Goal: Information Seeking & Learning: Find specific page/section

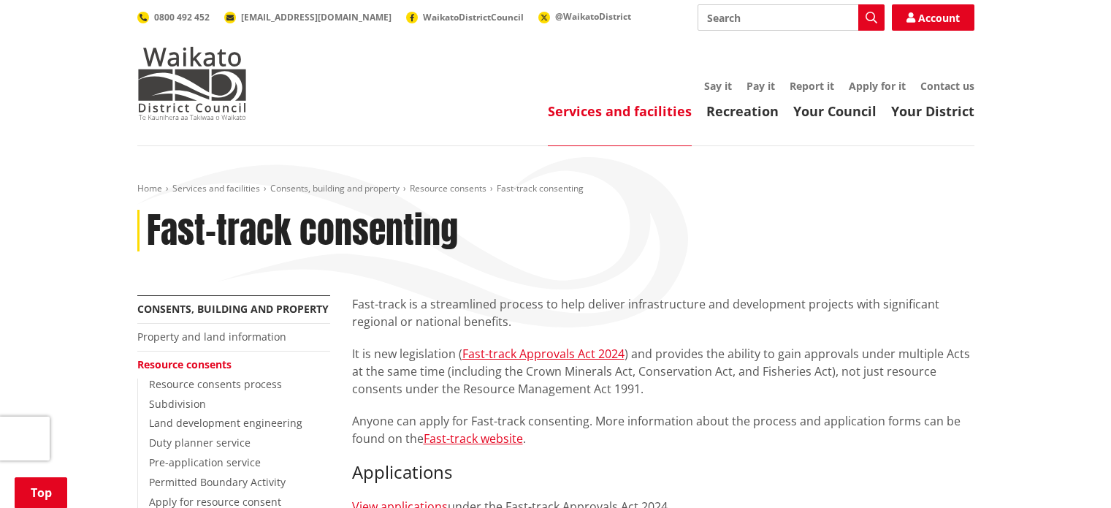
scroll to position [340, 0]
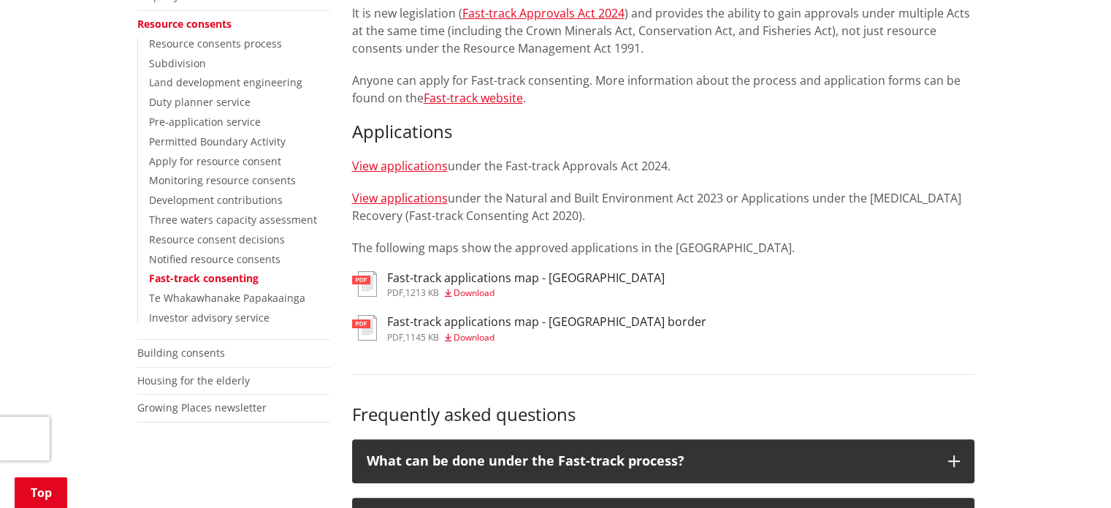
click at [508, 323] on h3 "Fast-track applications map - Hamilton border" at bounding box center [546, 322] width 319 height 14
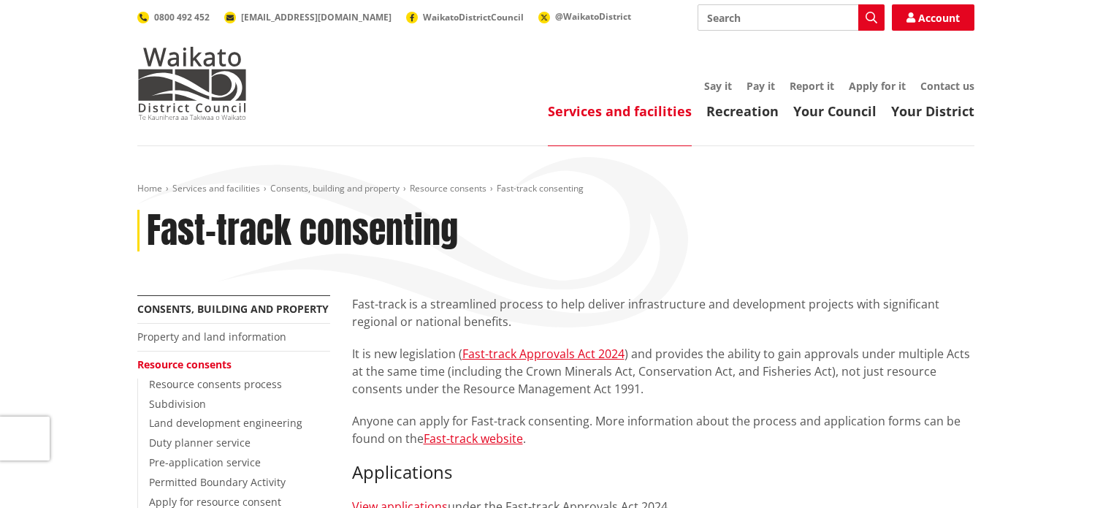
scroll to position [340, 0]
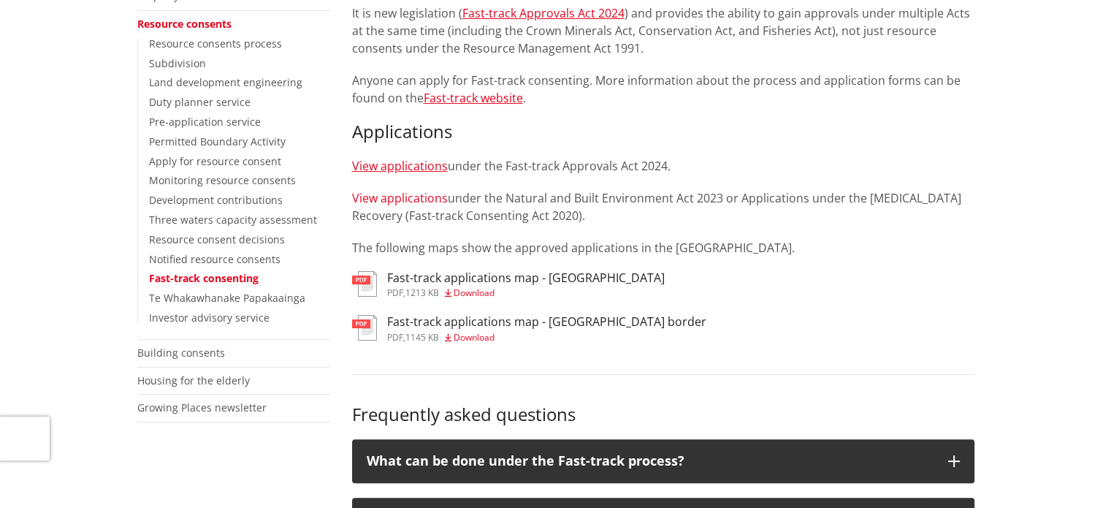
click at [426, 197] on link "View applications" at bounding box center [400, 198] width 96 height 16
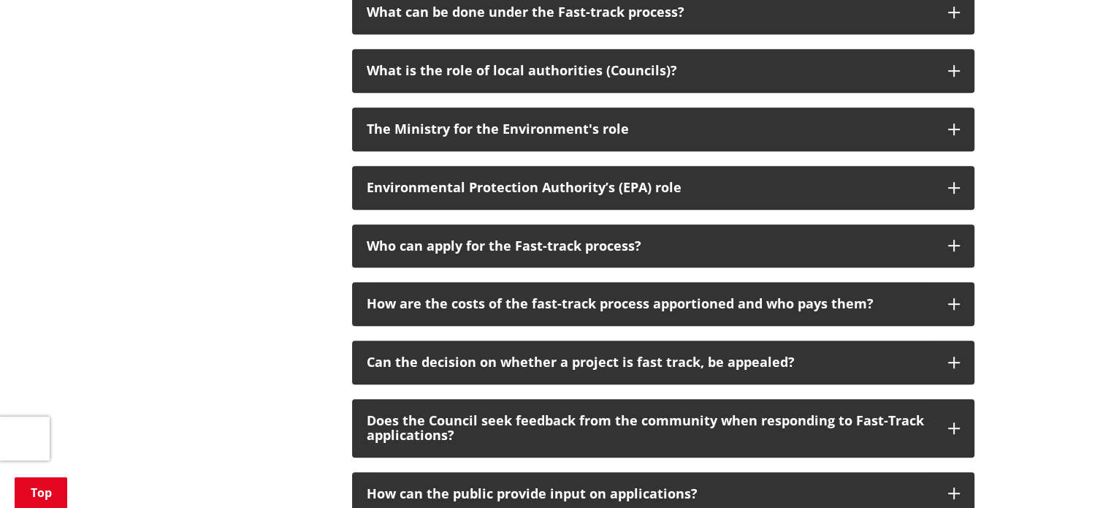
scroll to position [789, 0]
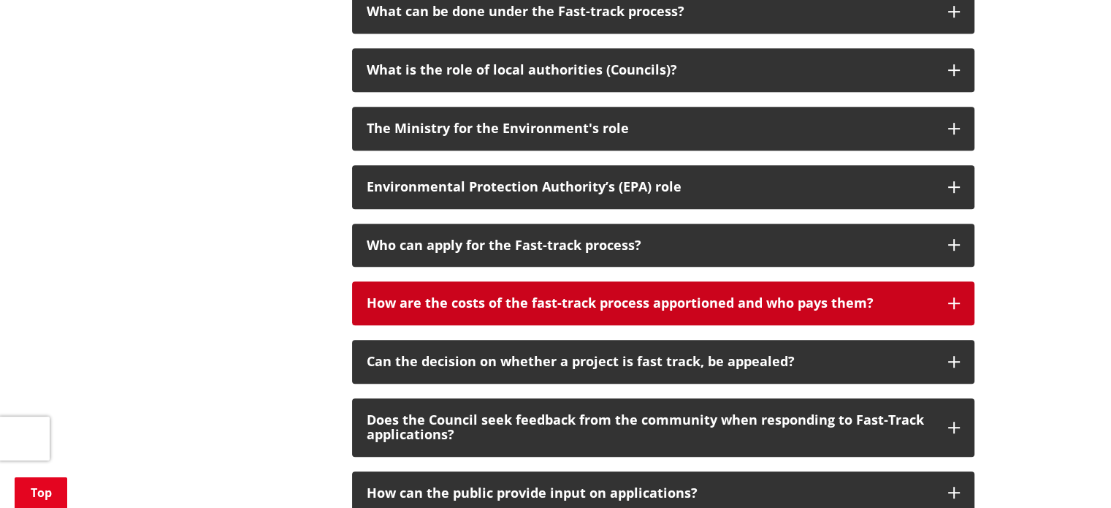
click at [517, 309] on p "How are the costs of the fast-track process apportioned and who pays them?" at bounding box center [650, 303] width 567 height 15
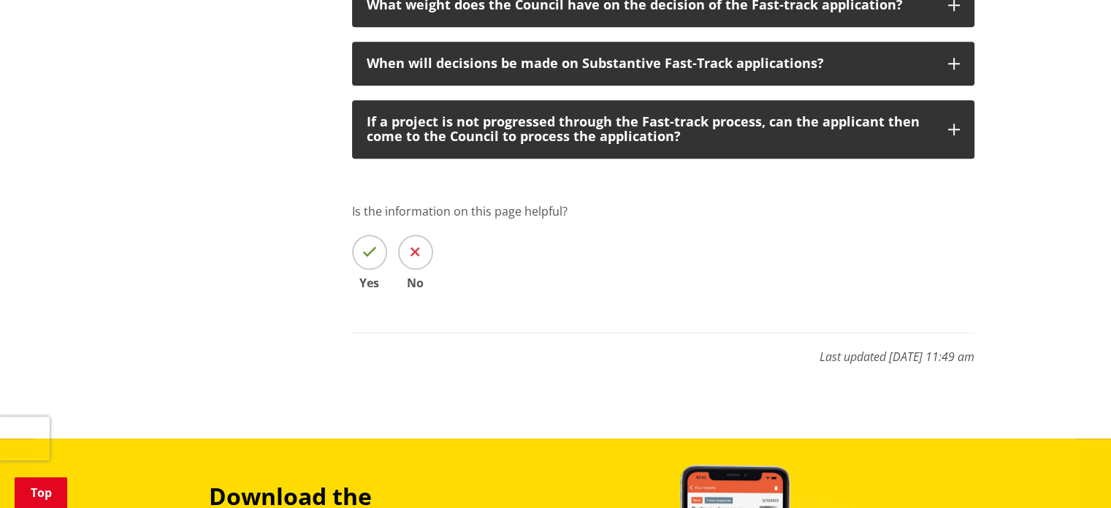
scroll to position [2044, 0]
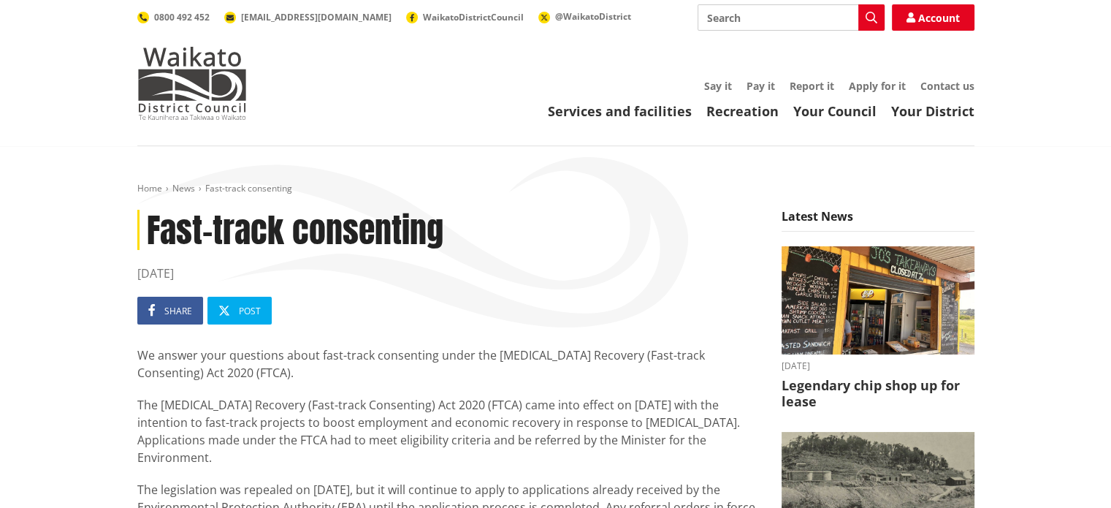
click at [736, 14] on input "Search" at bounding box center [790, 17] width 187 height 26
type input "fast track"
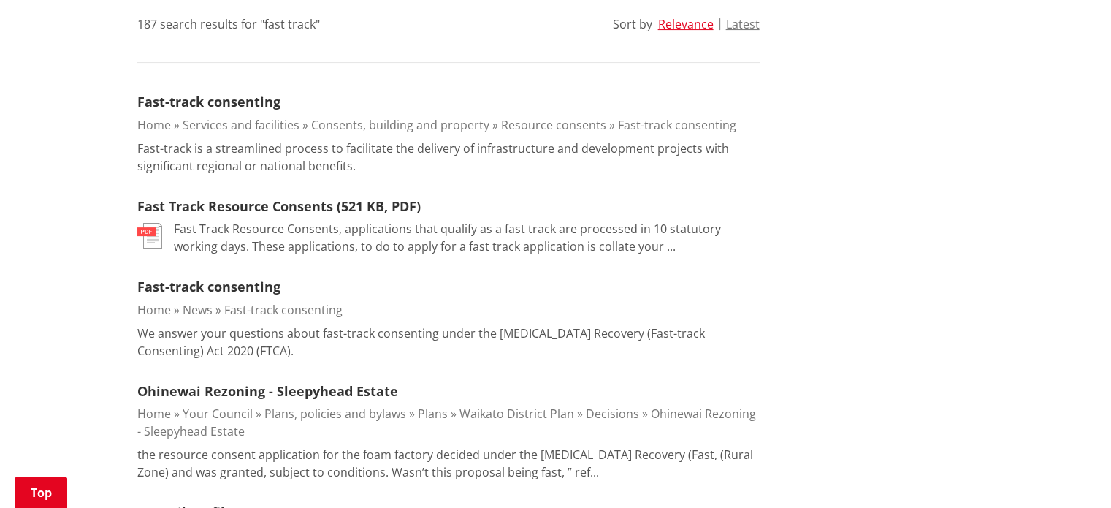
scroll to position [394, 0]
click at [241, 104] on link "Fast-track consenting" at bounding box center [208, 101] width 143 height 18
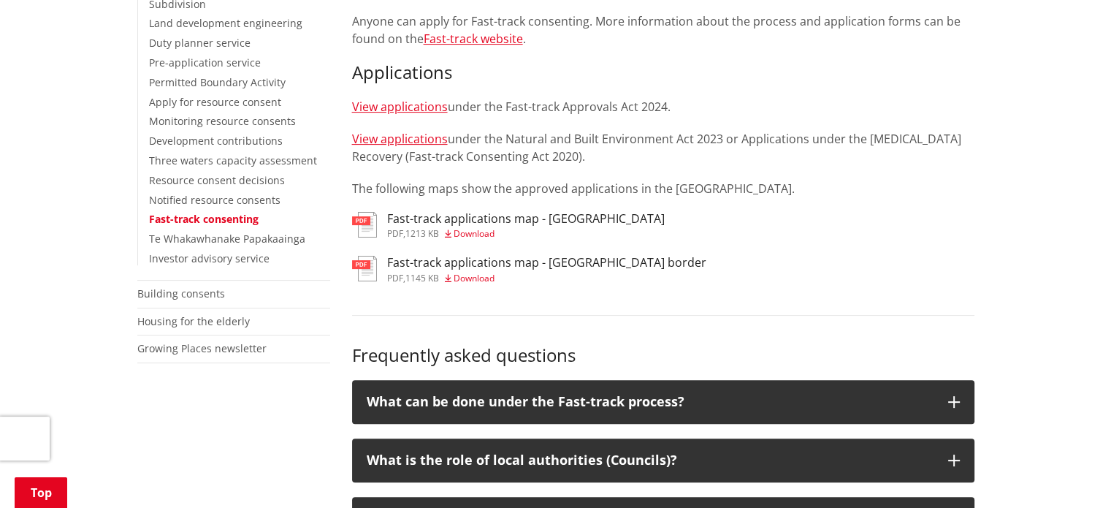
scroll to position [400, 0]
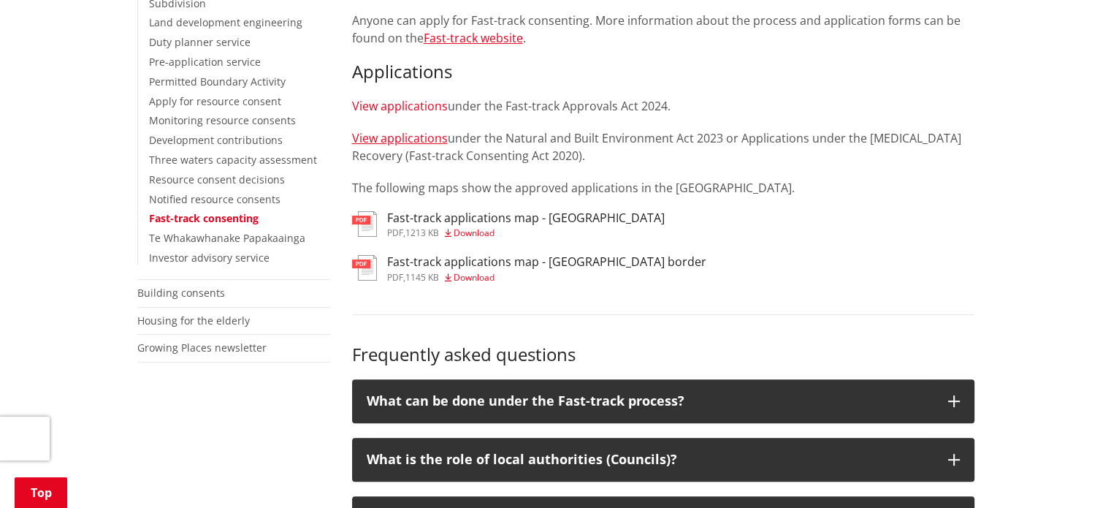
click at [407, 107] on link "View applications" at bounding box center [400, 106] width 96 height 16
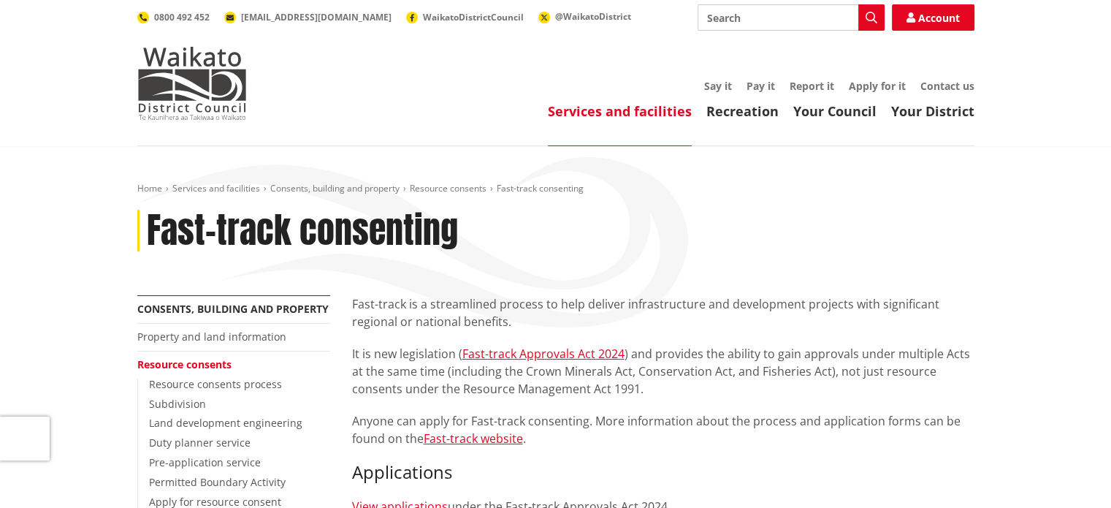
click at [742, 18] on input "Search" at bounding box center [790, 17] width 187 height 26
type input "waikokowai"
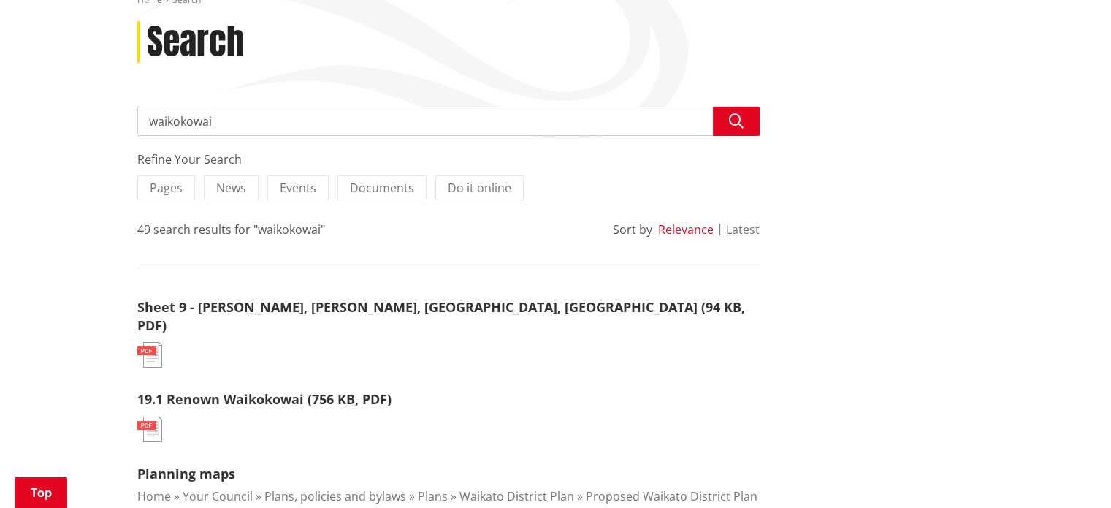
scroll to position [189, 0]
click at [260, 118] on input "waikokowai" at bounding box center [448, 120] width 622 height 29
type input "waikokowai wind farm"
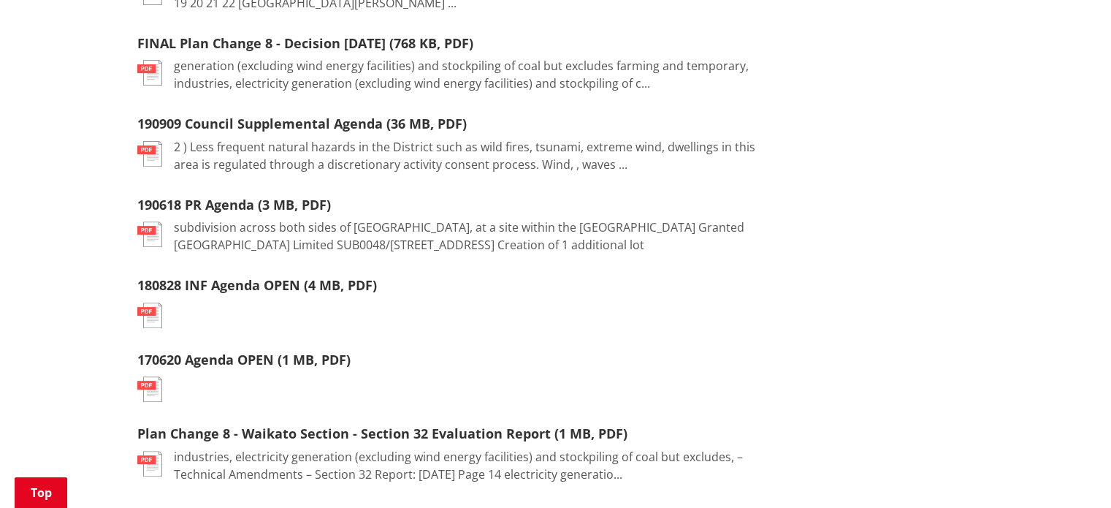
scroll to position [222, 0]
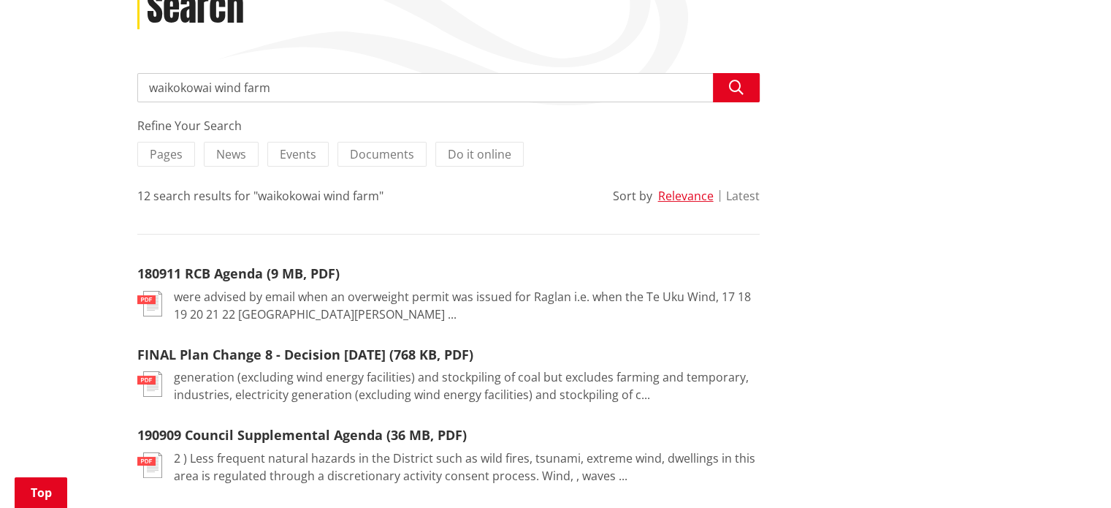
click at [742, 198] on button "Latest" at bounding box center [743, 195] width 34 height 13
